Goal: Browse casually: Explore the website without a specific task or goal

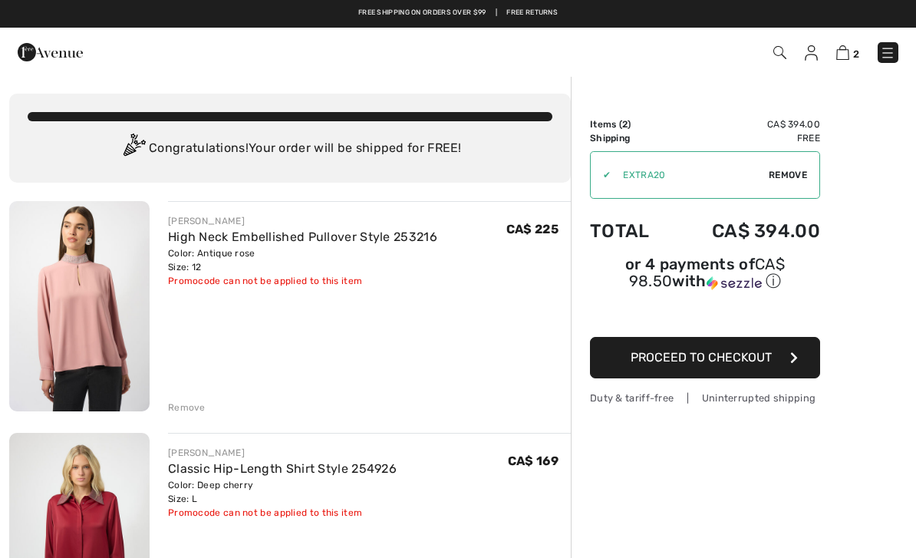
click at [52, 62] on img at bounding box center [50, 52] width 65 height 31
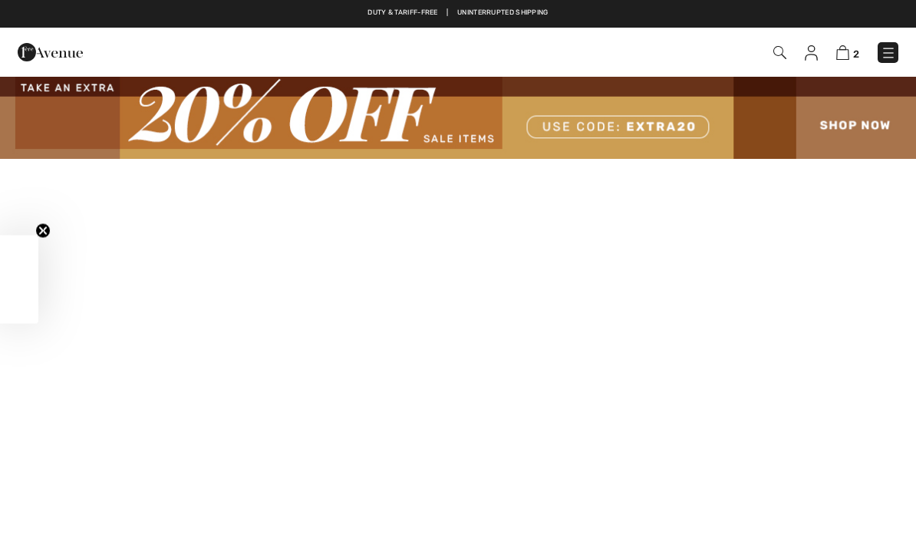
checkbox input "true"
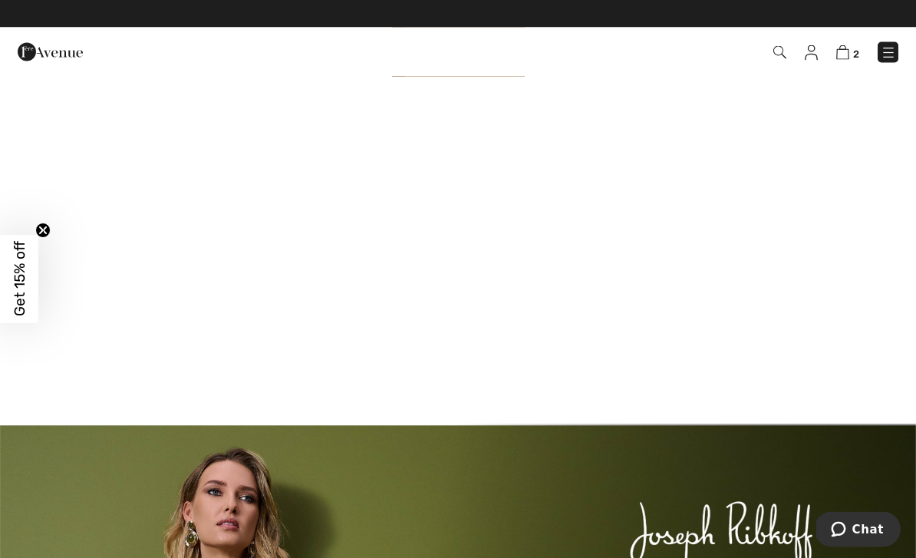
scroll to position [1188, 0]
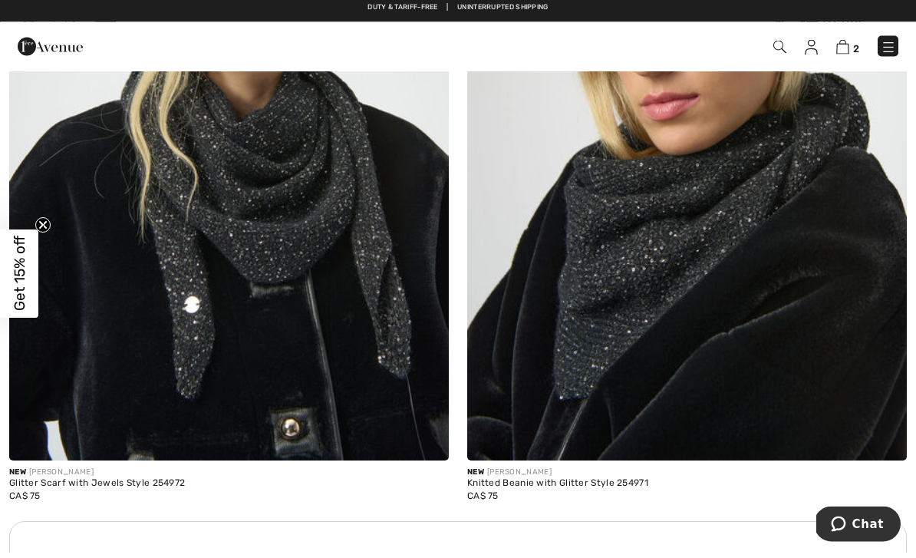
scroll to position [4156, 0]
